Goal: Transaction & Acquisition: Obtain resource

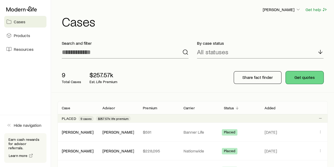
click at [306, 78] on button "Get quotes" at bounding box center [305, 77] width 38 height 13
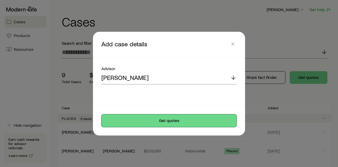
click at [168, 121] on button "Get quotes" at bounding box center [168, 120] width 135 height 13
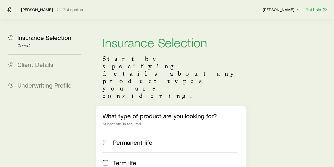
scroll to position [68, 0]
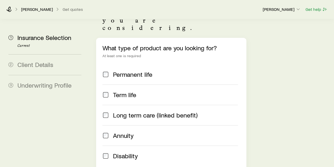
click at [131, 70] on span "Permanent life" at bounding box center [132, 73] width 39 height 7
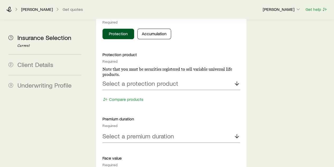
scroll to position [279, 0]
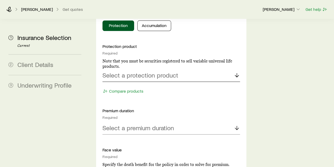
click at [197, 69] on div "Select a protection product" at bounding box center [170, 75] width 137 height 13
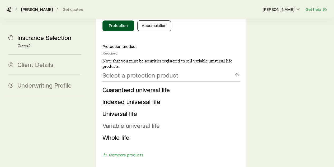
click at [122, 121] on span "Variable universal life" at bounding box center [130, 125] width 57 height 8
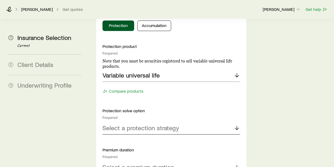
click at [186, 121] on div "Select a protection strategy" at bounding box center [170, 127] width 137 height 13
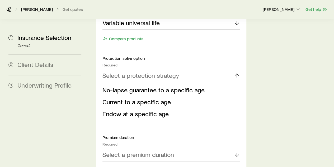
scroll to position [332, 0]
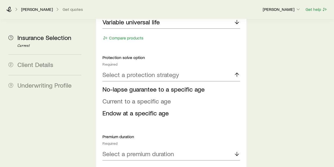
click at [155, 97] on span "Current to a specific age" at bounding box center [136, 101] width 68 height 8
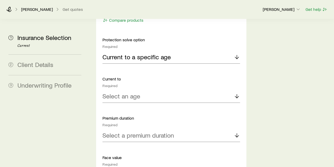
scroll to position [350, 0]
click at [153, 89] on div "Select an age" at bounding box center [170, 95] width 137 height 13
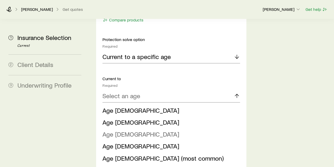
click at [112, 130] on span "Age [DEMOGRAPHIC_DATA]" at bounding box center [140, 134] width 77 height 8
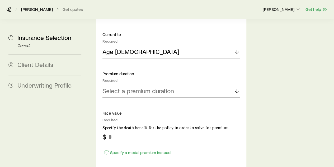
scroll to position [395, 0]
click at [169, 87] on p "Select a premium duration" at bounding box center [138, 90] width 72 height 7
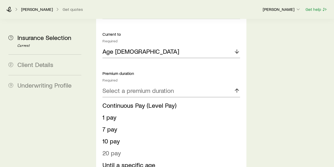
click at [109, 148] on span "20 pay" at bounding box center [111, 152] width 18 height 8
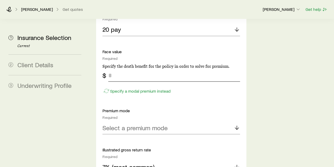
scroll to position [455, 0]
click at [141, 69] on input "tel" at bounding box center [173, 75] width 131 height 13
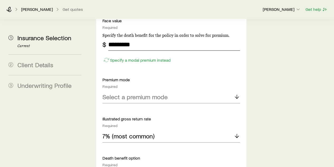
scroll to position [505, 0]
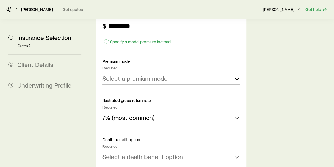
type input "*********"
click at [141, 74] on p "Select a premium mode" at bounding box center [134, 77] width 65 height 7
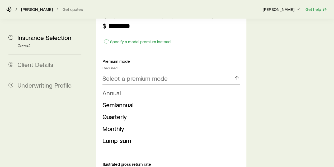
click at [114, 89] on span "Annual" at bounding box center [111, 93] width 18 height 8
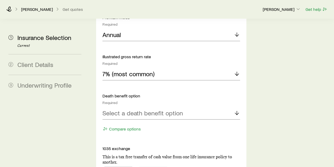
scroll to position [550, 0]
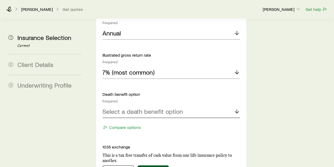
click at [182, 105] on div "Select a death benefit option" at bounding box center [170, 111] width 137 height 13
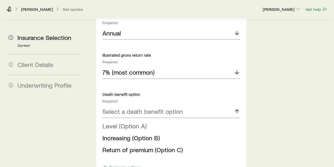
click at [131, 122] on span "Level (Option A)" at bounding box center [124, 126] width 44 height 8
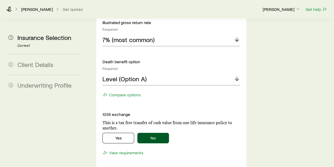
scroll to position [583, 0]
click at [177, 72] on div "Level (Option A)" at bounding box center [170, 78] width 137 height 13
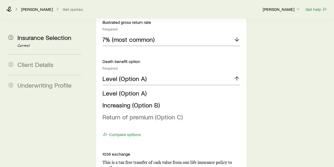
click at [166, 113] on span "Return of premium (Option C)" at bounding box center [142, 117] width 80 height 8
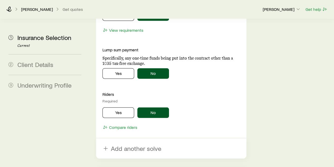
scroll to position [784, 0]
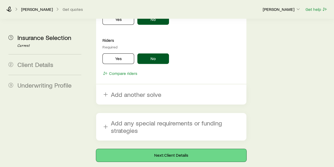
click at [172, 149] on button "Next: Client Details" at bounding box center [171, 155] width 150 height 13
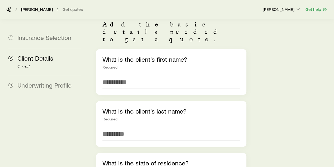
scroll to position [41, 0]
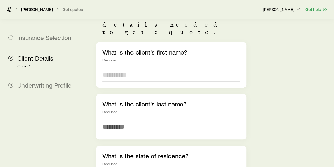
click at [140, 68] on input "text" at bounding box center [170, 74] width 137 height 13
type input "****"
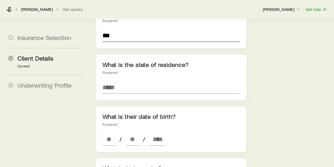
scroll to position [139, 0]
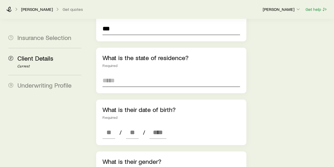
type input "***"
click at [132, 74] on input at bounding box center [170, 80] width 137 height 13
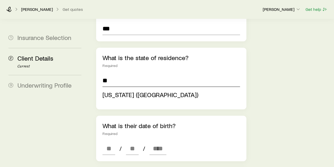
type input "**"
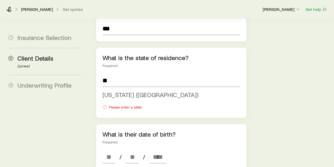
click at [162, 89] on li "[US_STATE] ([GEOGRAPHIC_DATA])" at bounding box center [169, 95] width 134 height 12
type input "**********"
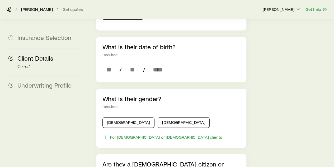
scroll to position [202, 0]
click at [112, 63] on input at bounding box center [108, 69] width 13 height 13
type input "**"
type input "****"
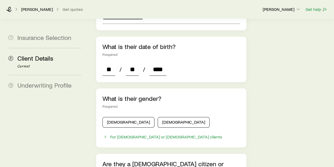
type input "*"
click at [255, 65] on div "**********" at bounding box center [211, 80] width 238 height 527
click at [165, 63] on input "****" at bounding box center [157, 69] width 17 height 13
type input "****"
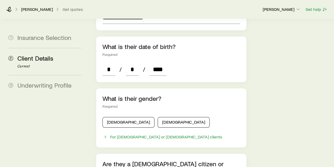
click at [246, 60] on div "**********" at bounding box center [171, 80] width 158 height 527
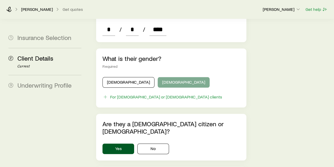
scroll to position [242, 0]
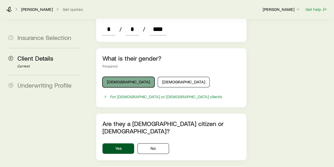
click at [125, 77] on button "[DEMOGRAPHIC_DATA]" at bounding box center [128, 82] width 52 height 11
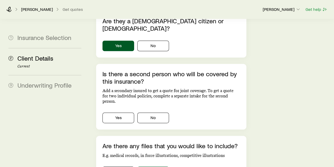
scroll to position [358, 0]
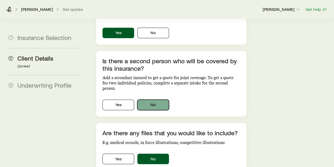
click at [148, 99] on button "No" at bounding box center [153, 104] width 32 height 11
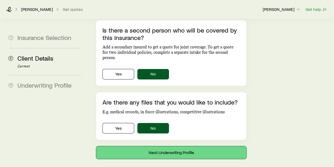
click at [175, 146] on button "Next: Underwriting Profile" at bounding box center [171, 152] width 150 height 13
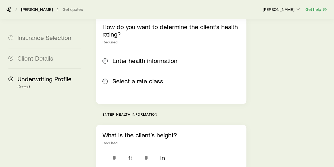
scroll to position [89, 0]
click at [120, 77] on span "Select a rate class" at bounding box center [137, 80] width 51 height 7
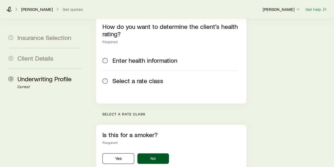
scroll to position [182, 0]
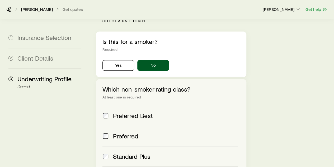
click at [131, 112] on span "Preferred Best" at bounding box center [133, 115] width 40 height 7
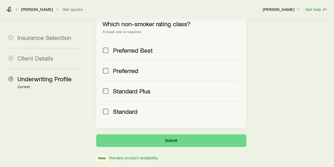
scroll to position [248, 0]
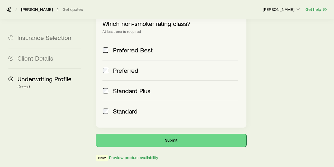
click at [192, 134] on button "Submit" at bounding box center [171, 140] width 150 height 13
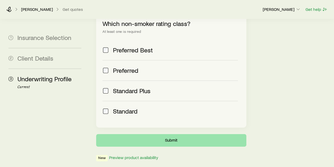
scroll to position [0, 0]
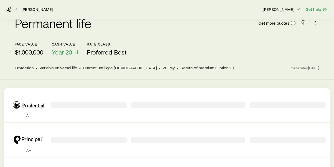
scroll to position [23, 0]
click at [315, 22] on icon "button" at bounding box center [315, 22] width 0 height 0
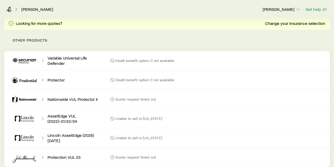
scroll to position [255, 0]
